Goal: Transaction & Acquisition: Purchase product/service

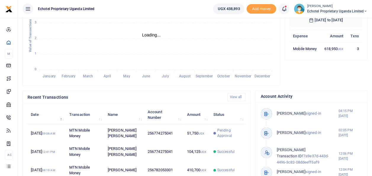
scroll to position [148, 0]
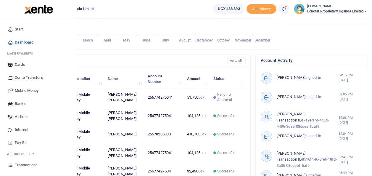
click at [28, 90] on span "Mobile Money" at bounding box center [27, 91] width 24 height 6
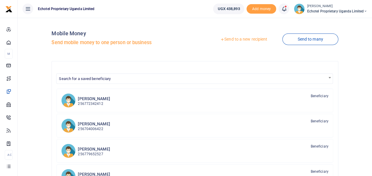
click at [234, 40] on link "Send to a new recipient" at bounding box center [243, 39] width 77 height 11
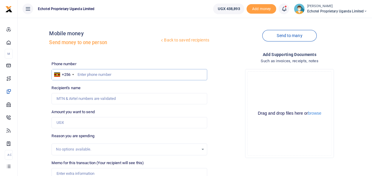
click at [95, 73] on input "text" at bounding box center [129, 74] width 155 height 11
type input "x"
click at [80, 74] on input "text" at bounding box center [129, 74] width 155 height 11
paste input "782099004"
type input "0782099004"
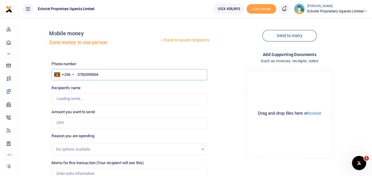
type input "Barbra Nalugya"
drag, startPoint x: 79, startPoint y: 73, endPoint x: 79, endPoint y: 77, distance: 3.3
click at [79, 73] on input "0782099004" at bounding box center [129, 74] width 155 height 11
type input "782099004"
click at [71, 117] on input "Amount you want to send" at bounding box center [129, 122] width 155 height 11
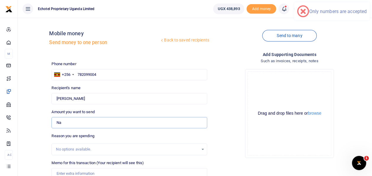
type input "N"
type input "0"
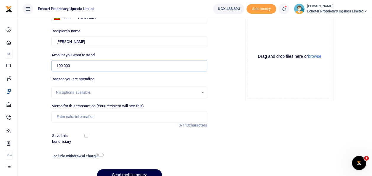
scroll to position [59, 0]
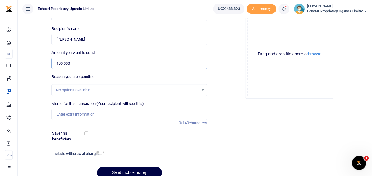
type input "100,000"
click at [71, 115] on input "Memo for this transaction (Your recipient will see this)" at bounding box center [129, 114] width 155 height 11
type input "Purchase of bid document for UCC"
click at [98, 152] on input "checkbox" at bounding box center [100, 152] width 8 height 4
checkbox input "true"
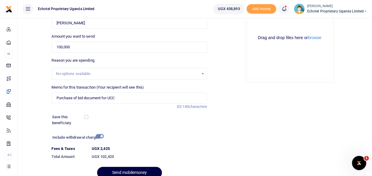
scroll to position [102, 0]
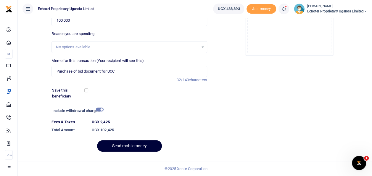
click at [128, 147] on button "Send mobilemoney" at bounding box center [129, 146] width 65 height 12
